Goal: Task Accomplishment & Management: Complete application form

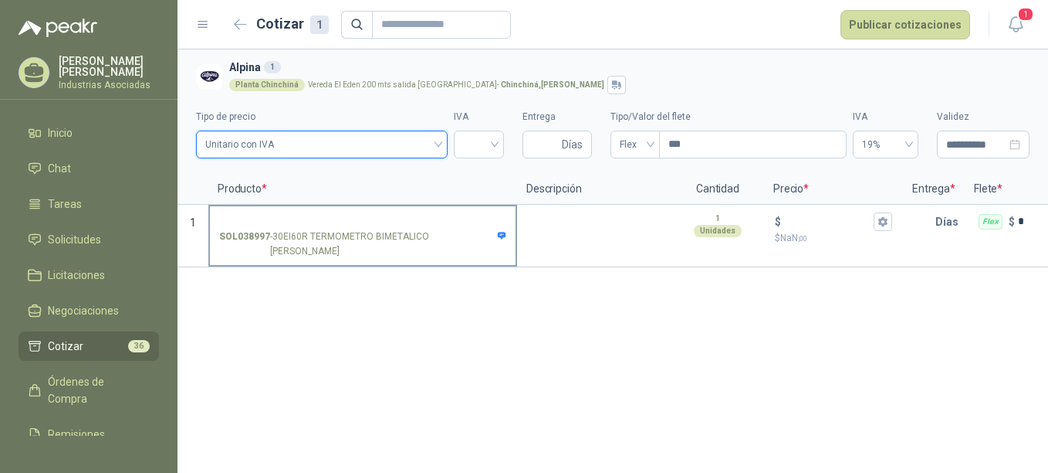
click at [261, 236] on strong "SOL038997" at bounding box center [244, 243] width 51 height 29
click at [261, 228] on input "SOL038997 - 30EI60R TERMOMETRO BIMETALICO [PERSON_NAME]" at bounding box center [362, 222] width 287 height 12
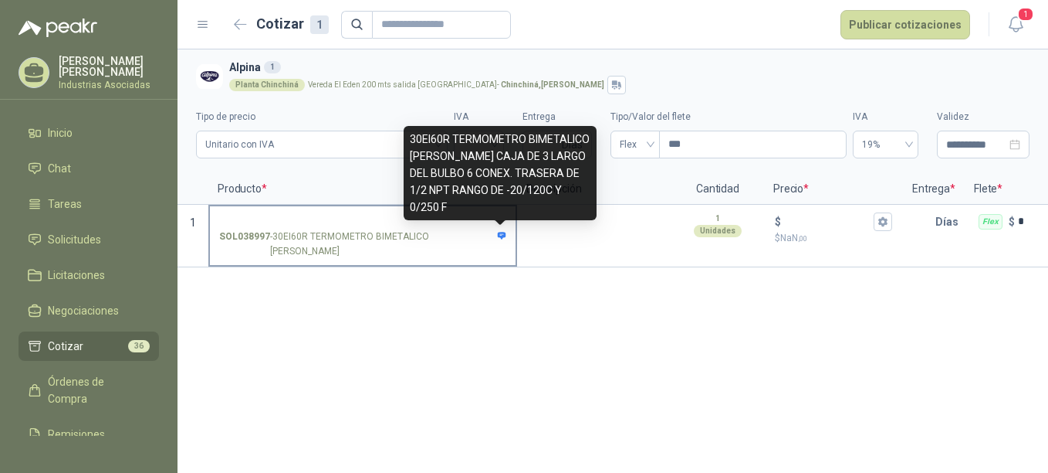
click at [503, 238] on icon at bounding box center [502, 236] width 10 height 10
click at [503, 228] on input "SOL038997 - 30EI60R TERMOMETRO BIMETALICO [PERSON_NAME]" at bounding box center [362, 222] width 287 height 12
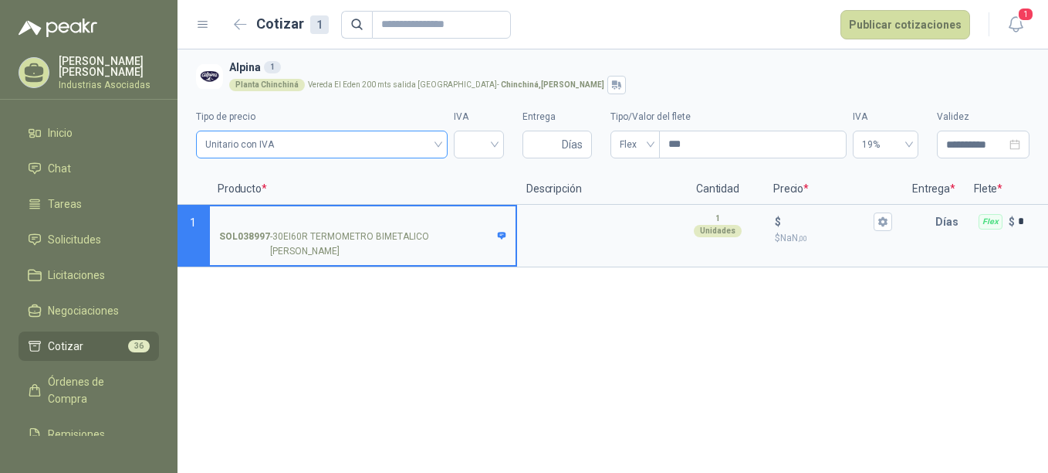
click at [431, 148] on span "Unitario con IVA" at bounding box center [321, 144] width 233 height 23
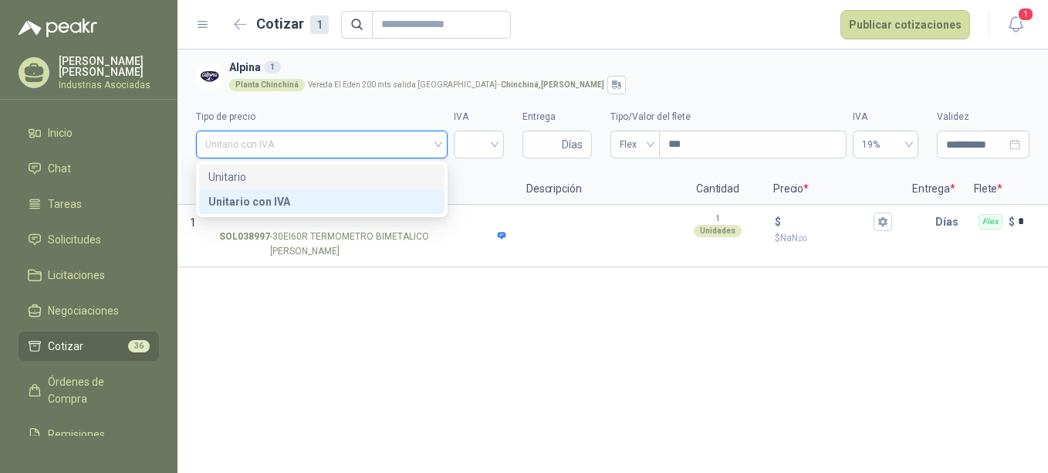
click at [396, 171] on div "Unitario" at bounding box center [321, 176] width 227 height 17
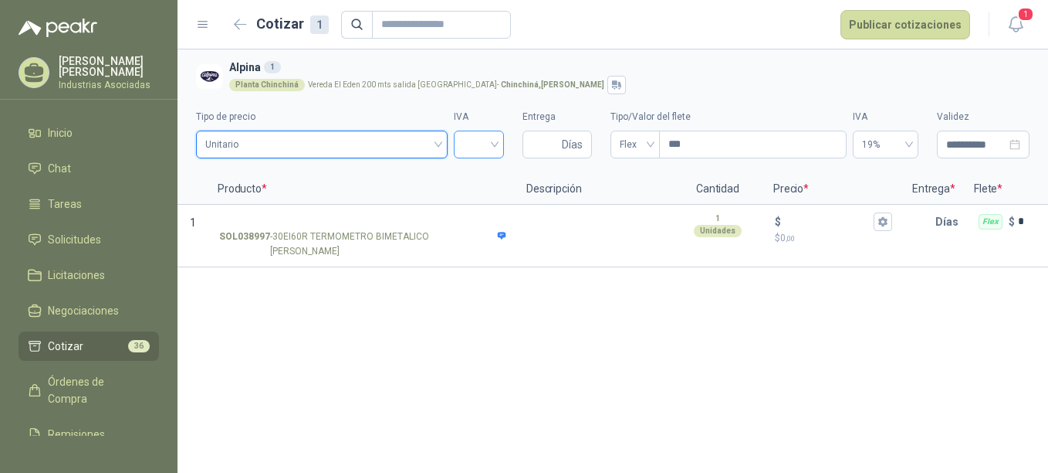
click at [481, 151] on input "search" at bounding box center [479, 142] width 32 height 23
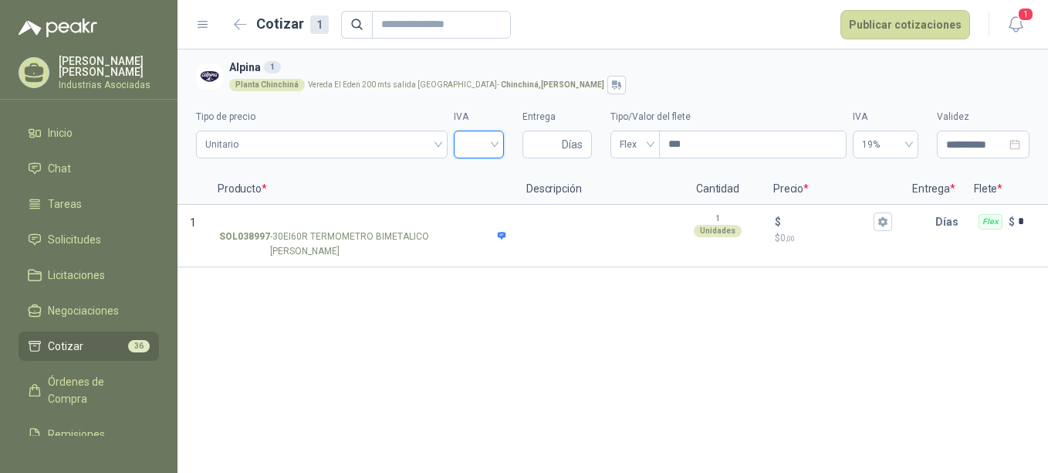
click at [490, 141] on input "search" at bounding box center [479, 142] width 32 height 23
click at [473, 175] on div "19%" at bounding box center [478, 176] width 25 height 17
click at [559, 151] on span "Días" at bounding box center [557, 144] width 69 height 28
click at [651, 139] on div "Flex" at bounding box center [635, 144] width 49 height 28
click at [638, 203] on div "Incluido" at bounding box center [635, 201] width 25 height 17
